Goal: Information Seeking & Learning: Learn about a topic

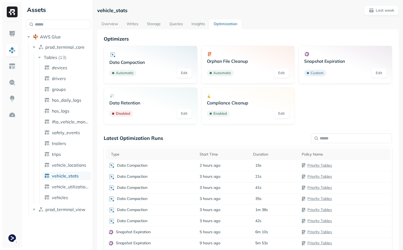
scroll to position [41, 0]
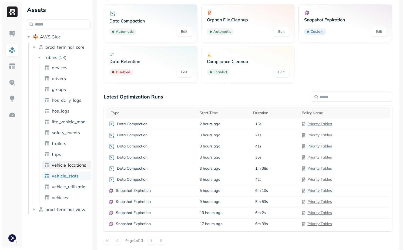
click at [74, 165] on span "vehicle_locations" at bounding box center [69, 164] width 34 height 5
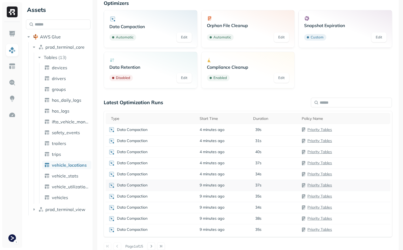
scroll to position [40, 0]
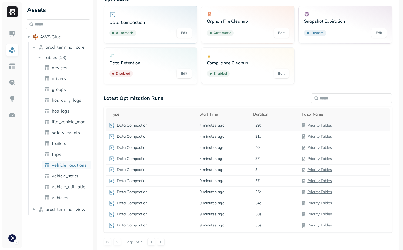
click at [186, 127] on div "Data Compaction" at bounding box center [151, 125] width 86 height 6
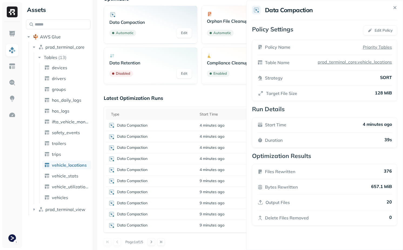
click at [187, 134] on html "Assets AWS Glue prod_terminal_core Tables ( 13 ) devices drivers groups hos_dai…" at bounding box center [201, 125] width 403 height 250
click at [187, 135] on div "Data Compaction" at bounding box center [151, 136] width 86 height 6
click at [189, 147] on div "Data Compaction" at bounding box center [151, 147] width 86 height 6
click at [193, 157] on div "Data Compaction" at bounding box center [151, 158] width 86 height 6
click at [193, 174] on td "Data Compaction" at bounding box center [151, 169] width 91 height 11
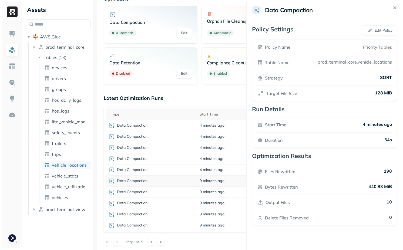
click at [196, 182] on td "Data Compaction" at bounding box center [151, 180] width 91 height 11
click at [198, 191] on td "9 minutes ago" at bounding box center [223, 191] width 53 height 11
click at [203, 202] on span "9 minutes ago" at bounding box center [212, 202] width 25 height 5
click at [187, 90] on div "Optimizers Data Compaction Automatic Edit Orphan File Cleanup Automatic Edit Sn…" at bounding box center [248, 121] width 288 height 250
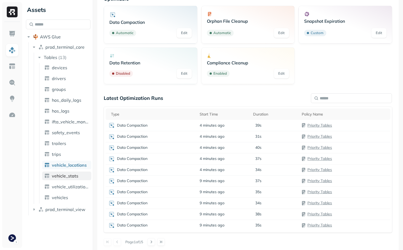
click at [69, 174] on span "vehicle_stats" at bounding box center [65, 175] width 26 height 5
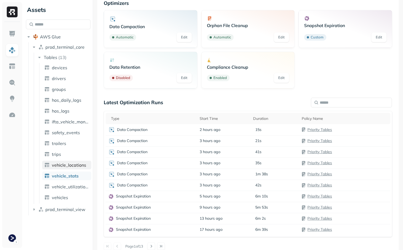
click at [69, 163] on span "vehicle_locations" at bounding box center [69, 164] width 34 height 5
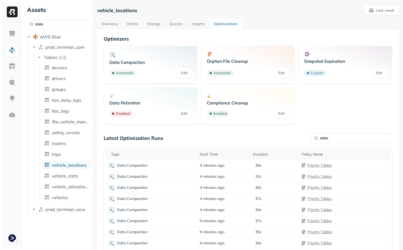
click at [136, 25] on link "Writes" at bounding box center [132, 24] width 20 height 10
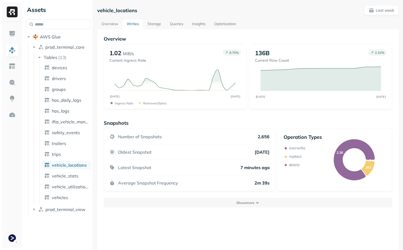
click at [157, 24] on link "Storage" at bounding box center [154, 24] width 22 height 10
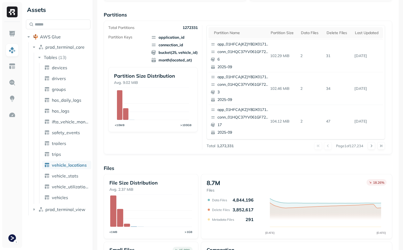
scroll to position [50, 0]
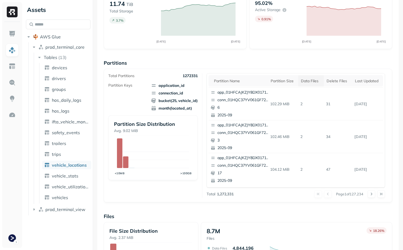
click at [299, 81] on th "Data Files" at bounding box center [311, 80] width 26 height 11
click at [239, 84] on th "Partition name" at bounding box center [238, 80] width 59 height 11
click at [245, 80] on icon at bounding box center [243, 81] width 6 height 6
click at [244, 79] on icon at bounding box center [243, 81] width 6 height 6
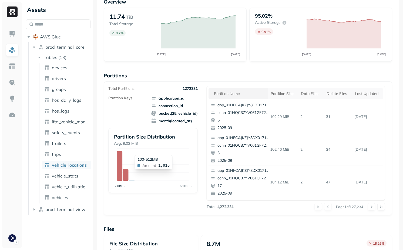
scroll to position [0, 0]
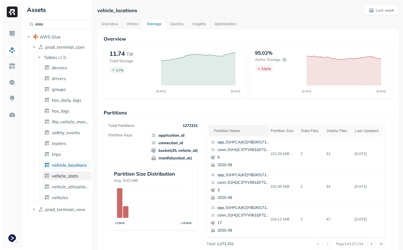
click at [61, 176] on span "vehicle_stats" at bounding box center [65, 175] width 26 height 5
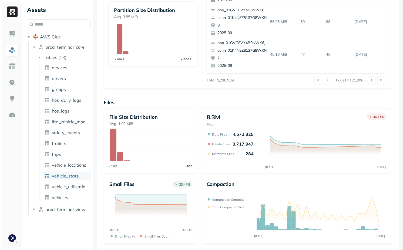
scroll to position [163, 0]
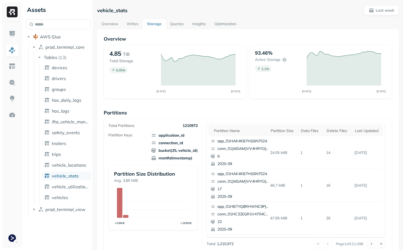
click at [225, 22] on link "Optimization" at bounding box center [225, 24] width 31 height 10
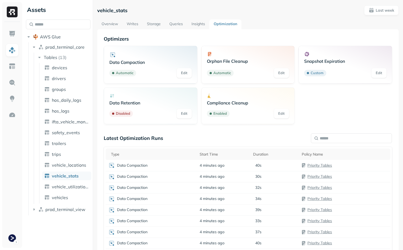
scroll to position [42, 0]
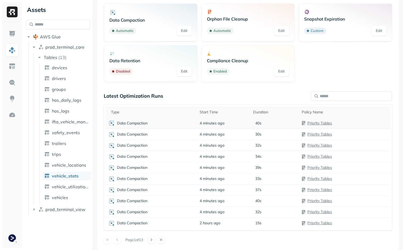
click at [179, 123] on div "Data Compaction" at bounding box center [151, 123] width 86 height 6
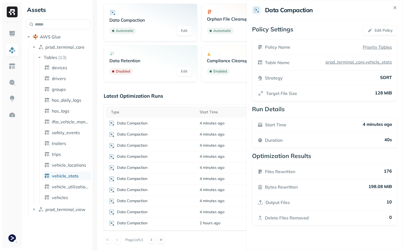
click at [182, 128] on html "Assets AWS Glue prod_terminal_core Tables ( 13 ) devices drivers groups hos_dai…" at bounding box center [201, 125] width 403 height 250
click at [182, 134] on div "Data Compaction" at bounding box center [151, 134] width 86 height 6
click at [181, 149] on td "Data Compaction" at bounding box center [151, 145] width 91 height 11
click at [183, 158] on div "Data Compaction" at bounding box center [151, 156] width 86 height 6
click at [185, 167] on div "Data Compaction" at bounding box center [151, 167] width 86 height 6
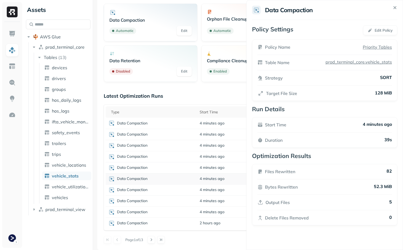
click at [185, 179] on div "Data Compaction" at bounding box center [151, 178] width 86 height 6
click at [186, 194] on td "Data Compaction" at bounding box center [151, 189] width 91 height 11
click at [186, 199] on div "Data Compaction" at bounding box center [151, 200] width 86 height 6
click at [187, 211] on div "Data Compaction" at bounding box center [151, 212] width 86 height 6
click at [196, 235] on div "Latest Optimization Runs Type Start Time Duration Policy Name Data Compaction 4…" at bounding box center [248, 168] width 288 height 150
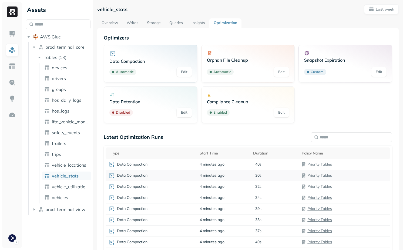
scroll to position [0, 0]
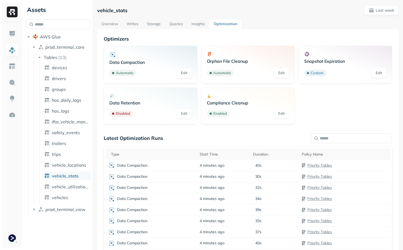
click at [135, 22] on link "Writes" at bounding box center [132, 24] width 20 height 10
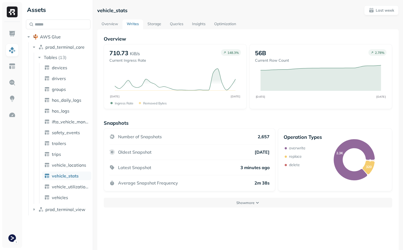
click at [155, 22] on link "Storage" at bounding box center [154, 24] width 22 height 10
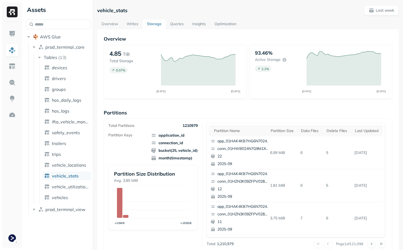
click at [220, 23] on link "Optimization" at bounding box center [225, 24] width 31 height 10
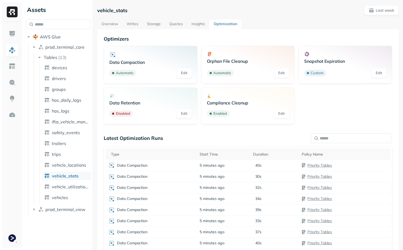
click at [149, 23] on link "Storage" at bounding box center [154, 24] width 22 height 10
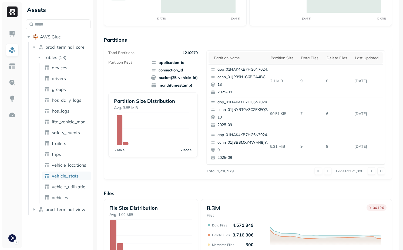
scroll to position [99, 0]
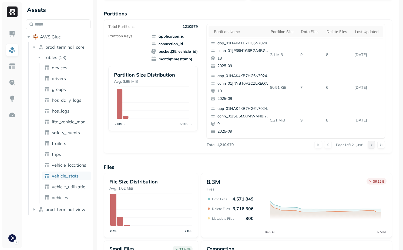
click at [368, 144] on button at bounding box center [372, 145] width 8 height 8
click at [371, 144] on button at bounding box center [372, 145] width 8 height 8
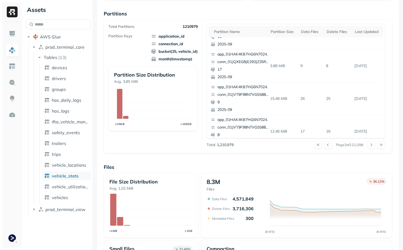
scroll to position [88, 0]
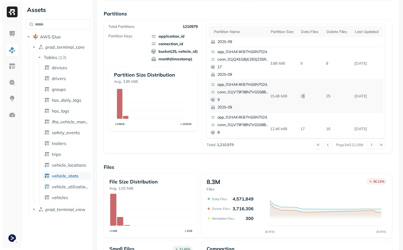
drag, startPoint x: 302, startPoint y: 94, endPoint x: 311, endPoint y: 94, distance: 9.2
click at [310, 94] on p "26" at bounding box center [311, 95] width 26 height 9
click at [311, 94] on p "26" at bounding box center [311, 95] width 26 height 9
click at [302, 94] on p "26" at bounding box center [311, 95] width 26 height 9
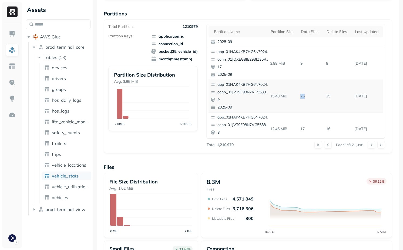
click at [318, 100] on p "26" at bounding box center [311, 95] width 26 height 9
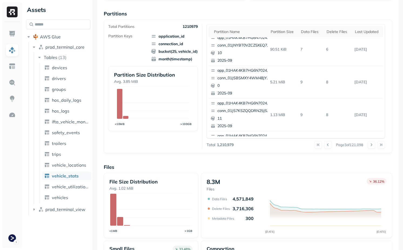
scroll to position [0, 0]
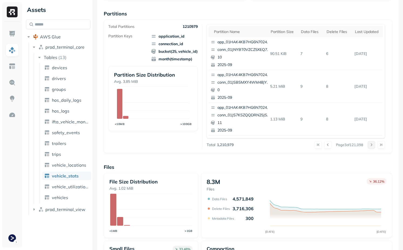
click at [372, 143] on button at bounding box center [372, 145] width 8 height 8
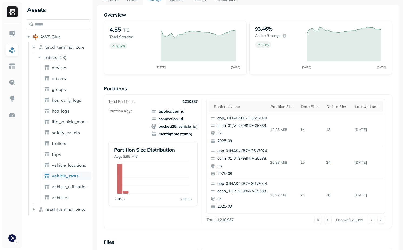
scroll to position [6, 0]
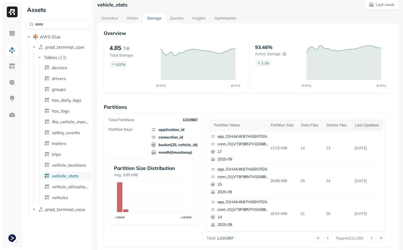
click at [358, 127] on th "Last updated" at bounding box center [367, 124] width 31 height 11
click at [349, 120] on th "Last updated" at bounding box center [365, 124] width 36 height 11
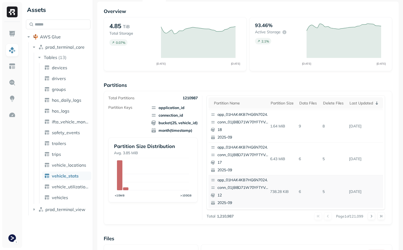
scroll to position [24, 0]
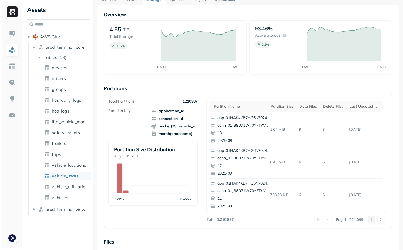
click at [371, 217] on button at bounding box center [372, 219] width 8 height 8
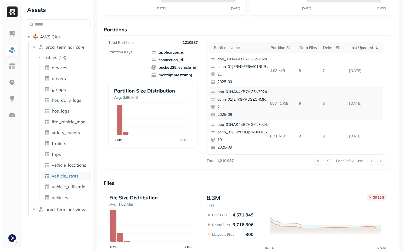
scroll to position [57, 0]
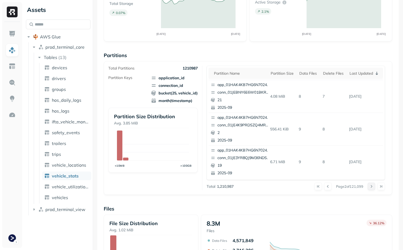
click at [374, 187] on button at bounding box center [372, 186] width 8 height 8
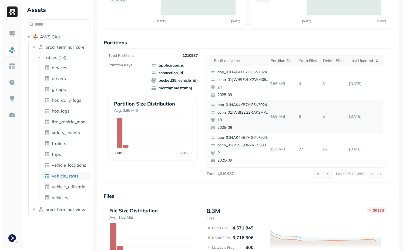
scroll to position [71, 0]
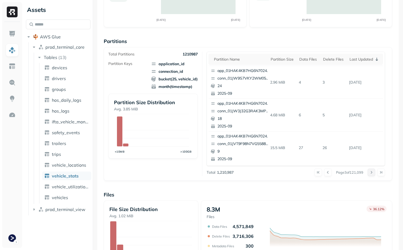
click at [372, 171] on button at bounding box center [372, 172] width 8 height 8
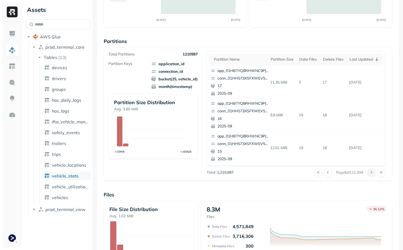
click at [373, 174] on button at bounding box center [372, 172] width 8 height 8
click at [371, 171] on button at bounding box center [372, 172] width 8 height 8
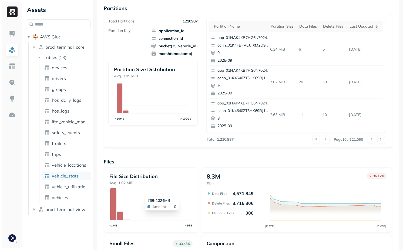
scroll to position [95, 0]
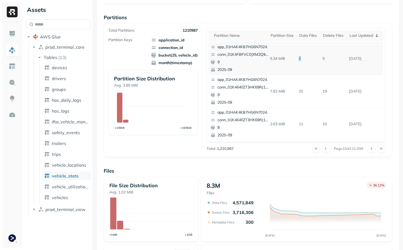
drag, startPoint x: 298, startPoint y: 57, endPoint x: 307, endPoint y: 57, distance: 8.6
click at [307, 57] on p "6" at bounding box center [309, 58] width 24 height 9
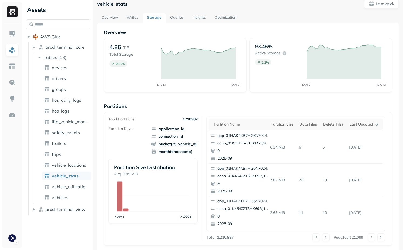
scroll to position [0, 0]
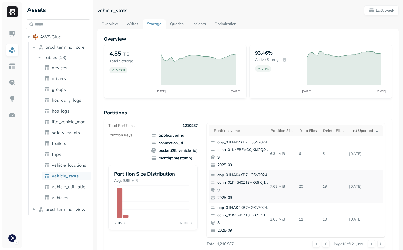
click at [246, 173] on p "app_01HAK4KB7HG6N7024210G3S8D5" at bounding box center [243, 174] width 52 height 5
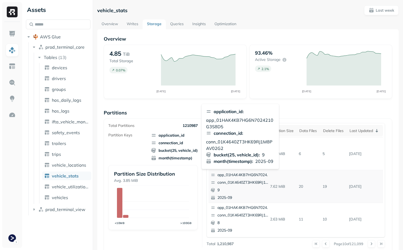
click at [278, 190] on p "7.62 MiB" at bounding box center [282, 186] width 29 height 9
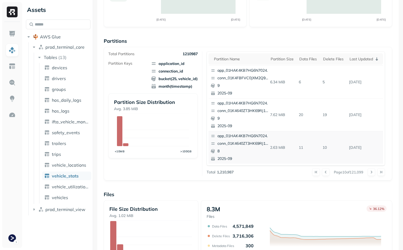
scroll to position [72, 0]
click at [369, 172] on button at bounding box center [372, 171] width 8 height 8
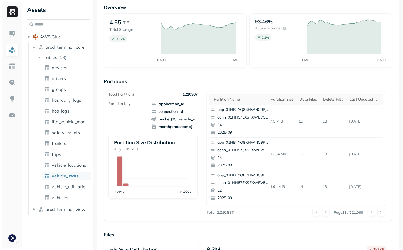
scroll to position [35, 0]
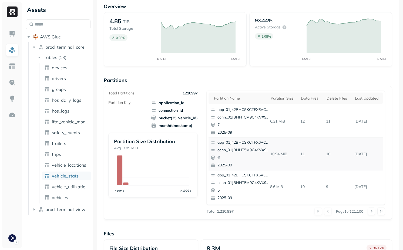
scroll to position [35, 0]
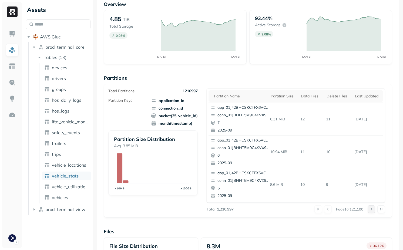
click at [370, 207] on button at bounding box center [372, 209] width 8 height 8
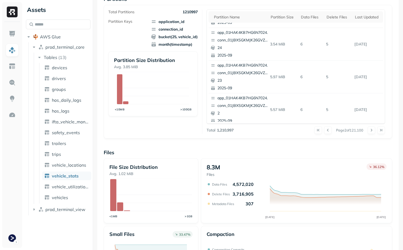
scroll to position [0, 0]
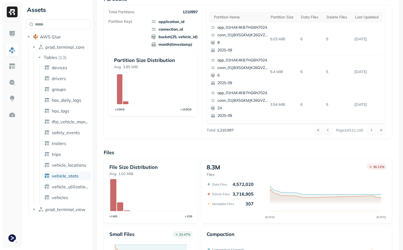
click at [367, 128] on div "Page 2 of 121,100" at bounding box center [309, 130] width 151 height 8
click at [370, 129] on button at bounding box center [372, 130] width 8 height 8
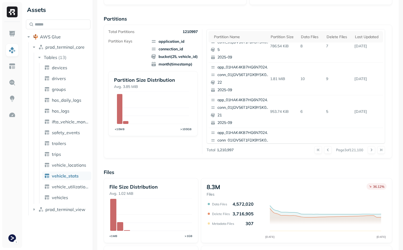
scroll to position [228, 0]
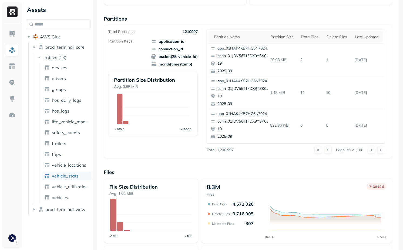
click at [364, 152] on div "Page 3 of 121,100" at bounding box center [309, 150] width 151 height 8
click at [367, 152] on div "Page 3 of 121,100" at bounding box center [309, 150] width 151 height 8
click at [370, 151] on button at bounding box center [372, 150] width 8 height 8
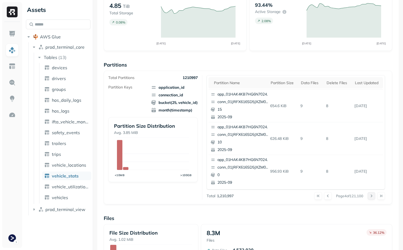
click at [370, 194] on button at bounding box center [372, 196] width 8 height 8
click at [371, 196] on button at bounding box center [372, 196] width 8 height 8
click at [372, 194] on button at bounding box center [372, 196] width 8 height 8
click at [375, 197] on button at bounding box center [372, 196] width 8 height 8
click at [301, 138] on p "22" at bounding box center [311, 138] width 26 height 9
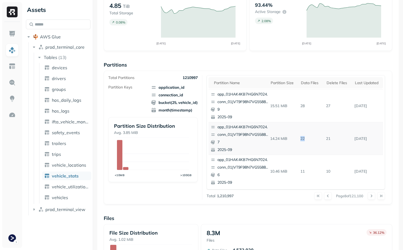
click at [301, 138] on p "22" at bounding box center [311, 138] width 26 height 9
click at [317, 140] on p "22" at bounding box center [311, 138] width 26 height 9
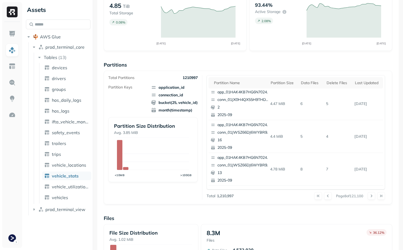
scroll to position [0, 0]
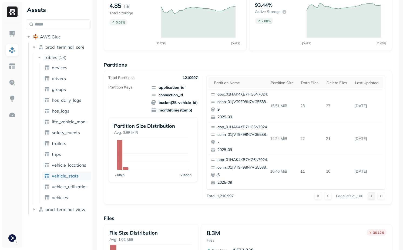
click at [372, 195] on button at bounding box center [372, 196] width 8 height 8
click at [240, 93] on p "app_01HAK4KB7HG6N7024210G3S8D5" at bounding box center [243, 92] width 52 height 5
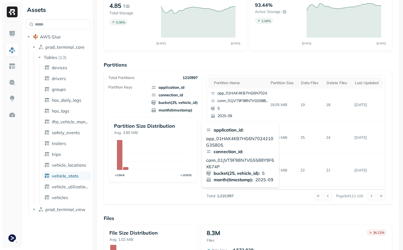
click at [222, 138] on p "app_01HAK4KB7HG6N7024210G3S8D5" at bounding box center [240, 141] width 69 height 13
copy p "app_01HAK4KB7HG6N7024210G3S8D5"
click at [240, 106] on p "5" at bounding box center [243, 108] width 52 height 5
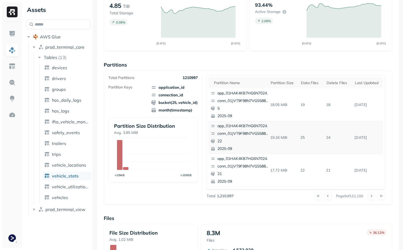
click at [242, 126] on p "app_01HAK4KB7HG6N7024210G3S8D5" at bounding box center [243, 125] width 52 height 5
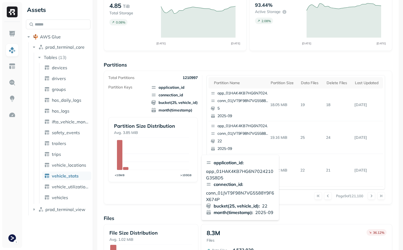
click at [234, 172] on p "app_01HAK4KB7HG6N7024210G3S8D5" at bounding box center [240, 174] width 69 height 13
copy p "app_01HAK4KB7HG6N7024210G3S8D5"
click at [243, 189] on div "connection_id : conn_01JVT9F98N7VG5588Y9F6X674P" at bounding box center [240, 192] width 69 height 22
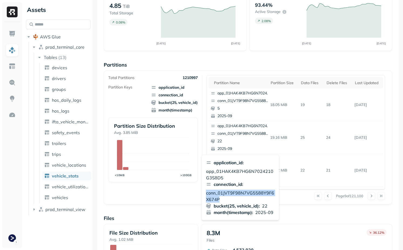
click at [243, 193] on p "conn_01JVT9F98N7VG5588Y9F6X674P" at bounding box center [240, 195] width 69 height 13
click at [236, 193] on p "conn_01JVT9F98N7VG5588Y9F6X674P" at bounding box center [240, 195] width 69 height 13
copy p "conn_01JVT9F98N7VG5588Y9F6X674P"
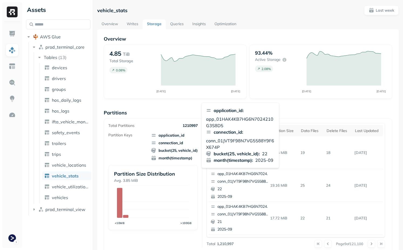
click at [163, 105] on div "Overview 4.85 TiB Total Storage 0.08 % SEP 16 SEP 23 93.44% Active storage 2.08…" at bounding box center [248, 221] width 288 height 371
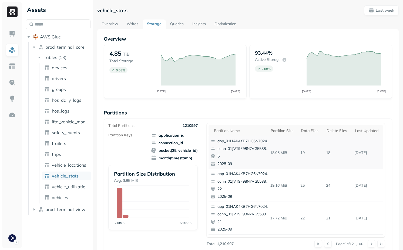
click at [228, 164] on p "2025-09" at bounding box center [243, 163] width 52 height 5
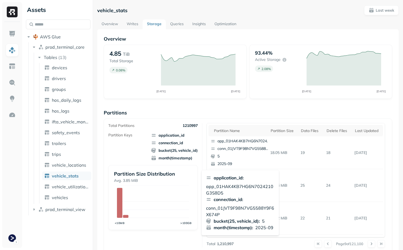
click at [126, 67] on div "0.08 %" at bounding box center [118, 70] width 18 height 6
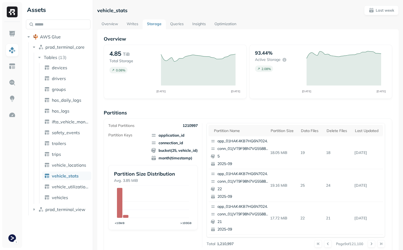
click at [109, 24] on link "Overview" at bounding box center [109, 24] width 25 height 10
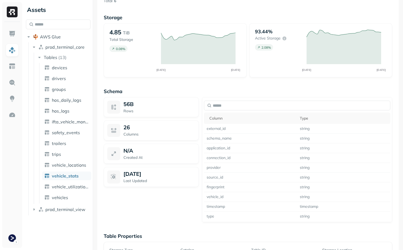
scroll to position [459, 0]
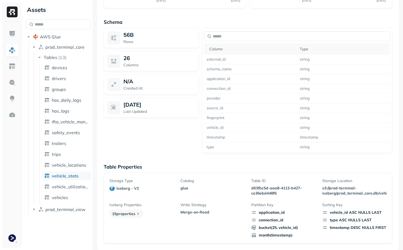
click at [261, 189] on p "d63fbc5d-aaa8-4113-b427-ce36ebd448f6" at bounding box center [283, 190] width 64 height 10
drag, startPoint x: 261, startPoint y: 189, endPoint x: 268, endPoint y: 189, distance: 6.5
click at [268, 189] on p "d63fbc5d-aaa8-4113-b427-ce36ebd448f6" at bounding box center [283, 190] width 64 height 10
copy p "d63fbc5d-aaa8-4113-b427-ce36ebd448f6"
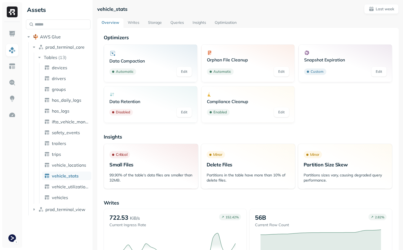
scroll to position [0, 0]
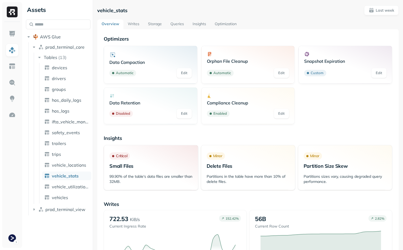
click at [135, 26] on link "Writes" at bounding box center [133, 24] width 20 height 10
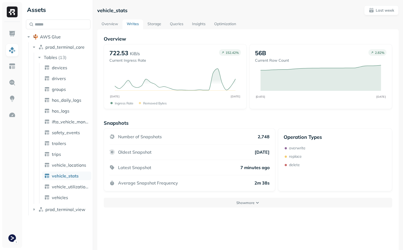
click at [157, 24] on link "Storage" at bounding box center [154, 24] width 22 height 10
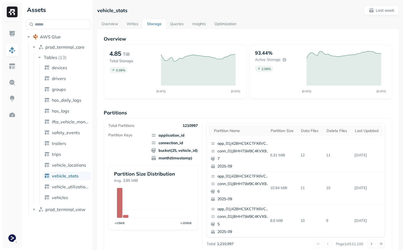
click at [202, 110] on p "Partitions" at bounding box center [248, 112] width 288 height 6
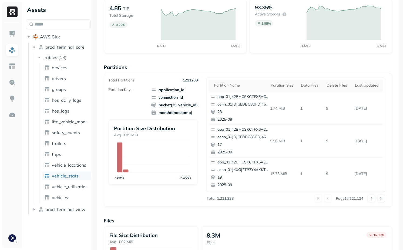
scroll to position [46, 0]
click at [370, 196] on button at bounding box center [372, 197] width 8 height 8
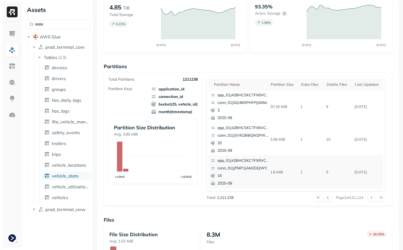
scroll to position [228, 0]
click at [368, 196] on button at bounding box center [372, 197] width 8 height 8
click at [371, 196] on button at bounding box center [372, 197] width 8 height 8
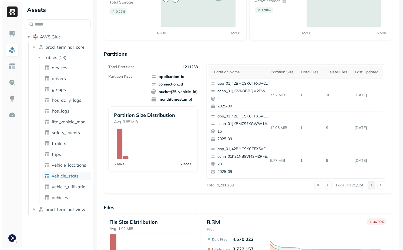
click at [371, 185] on button at bounding box center [372, 185] width 8 height 8
click at [370, 185] on button at bounding box center [372, 185] width 8 height 8
click at [372, 186] on button at bounding box center [372, 185] width 8 height 8
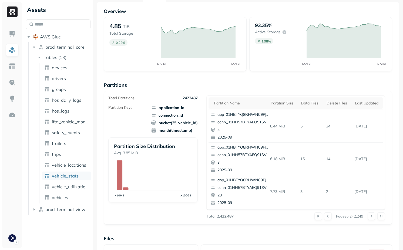
scroll to position [0, 0]
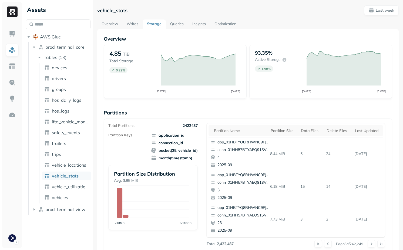
click at [188, 126] on p "2422487" at bounding box center [190, 125] width 15 height 5
drag, startPoint x: 201, startPoint y: 125, endPoint x: 184, endPoint y: 125, distance: 17.0
click at [184, 125] on div "Total Partitions 2422487 Partition Keys application_id connection_id bucket(25,…" at bounding box center [155, 185] width 94 height 124
click at [184, 125] on p "2422487" at bounding box center [190, 125] width 15 height 5
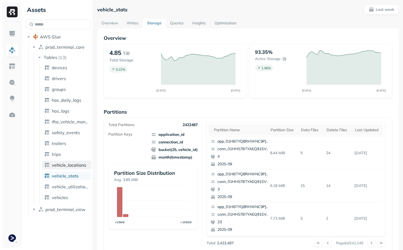
click at [72, 163] on span "vehicle_locations" at bounding box center [69, 164] width 34 height 5
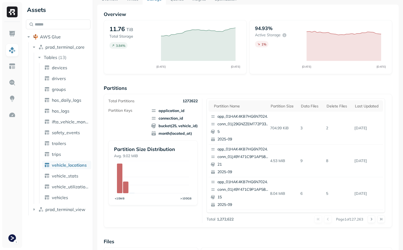
scroll to position [24, 0]
click at [371, 218] on button at bounding box center [372, 220] width 8 height 8
click at [372, 219] on button at bounding box center [372, 220] width 8 height 8
click at [372, 220] on button at bounding box center [372, 220] width 8 height 8
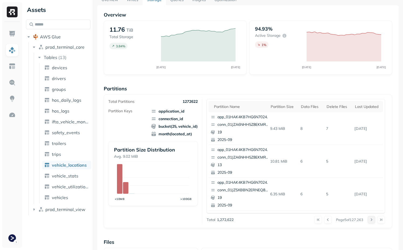
click at [372, 220] on button at bounding box center [372, 220] width 8 height 8
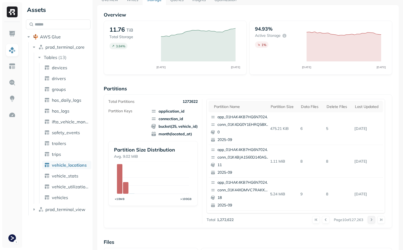
click at [372, 220] on button at bounding box center [372, 220] width 8 height 8
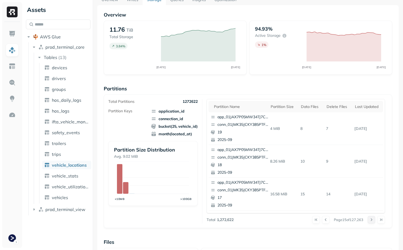
click at [372, 220] on button at bounding box center [372, 220] width 8 height 8
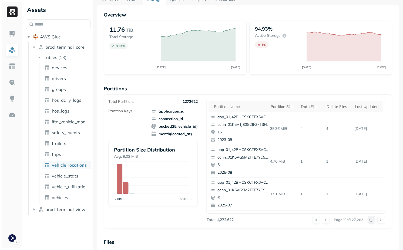
click at [372, 220] on div at bounding box center [376, 220] width 17 height 8
click at [372, 220] on button at bounding box center [372, 220] width 8 height 8
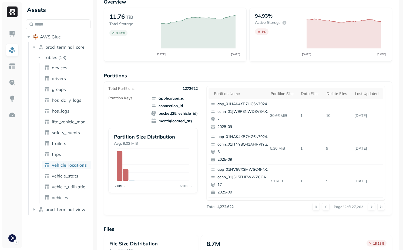
scroll to position [163, 0]
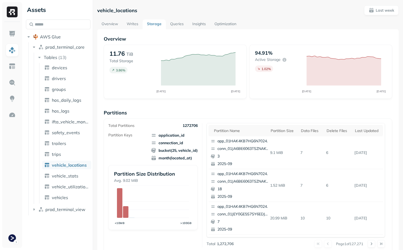
click at [179, 25] on link "Queries" at bounding box center [177, 24] width 22 height 10
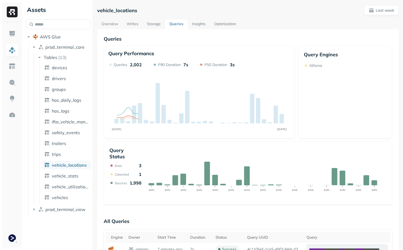
click at [149, 21] on link "Storage" at bounding box center [154, 24] width 22 height 10
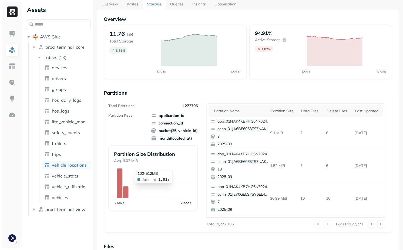
scroll to position [22, 0]
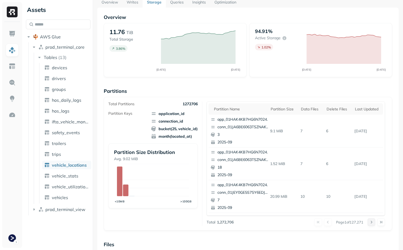
click at [371, 223] on button at bounding box center [372, 222] width 8 height 8
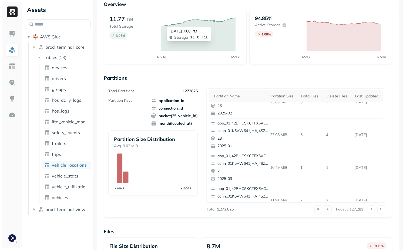
scroll to position [0, 0]
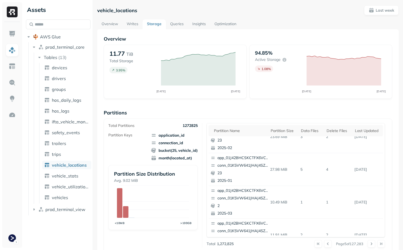
click at [229, 22] on link "Optimization" at bounding box center [225, 24] width 31 height 10
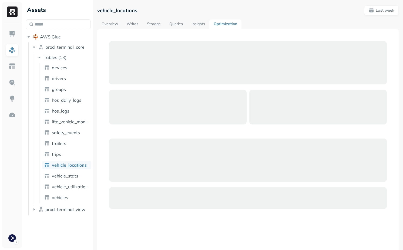
scroll to position [42, 0]
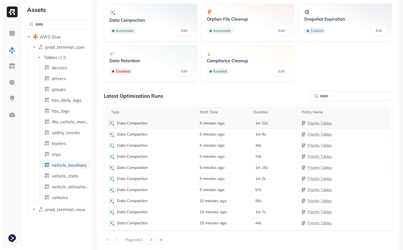
click at [186, 126] on div "Data Compaction" at bounding box center [151, 123] width 86 height 6
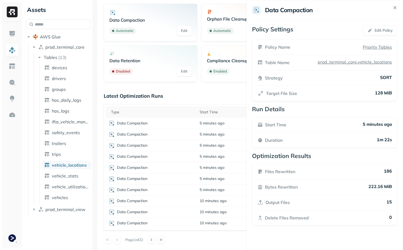
click at [185, 125] on html "Assets AWS Glue prod_terminal_core Tables ( 13 ) devices drivers groups hos_dai…" at bounding box center [201, 125] width 403 height 250
click at [185, 133] on div "Data Compaction" at bounding box center [151, 134] width 86 height 6
click at [182, 141] on td "Data Compaction" at bounding box center [151, 145] width 91 height 11
click at [182, 153] on div "Data Compaction" at bounding box center [151, 156] width 86 height 6
click at [184, 163] on td "Data Compaction" at bounding box center [151, 167] width 91 height 11
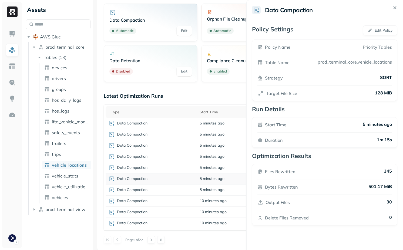
click at [188, 177] on div "Data Compaction" at bounding box center [151, 178] width 86 height 6
click at [190, 187] on div "Data Compaction" at bounding box center [151, 189] width 86 height 6
click at [186, 198] on div "Data Compaction" at bounding box center [151, 200] width 86 height 6
click at [200, 124] on div "[DATE] 11:17 PM [DATE] 11:17 PM" at bounding box center [206, 122] width 37 height 12
click at [186, 124] on div "Data Compaction" at bounding box center [151, 123] width 86 height 6
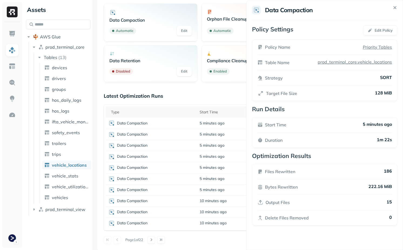
click at [196, 103] on div "Latest Optimization Runs Type Start Time Duration Policy Name Data Compaction 5…" at bounding box center [248, 168] width 288 height 150
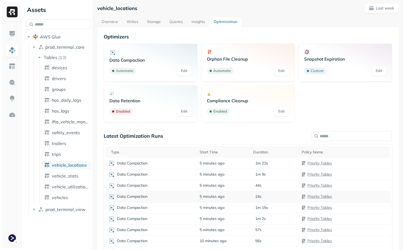
scroll to position [0, 0]
